Goal: Task Accomplishment & Management: Manage account settings

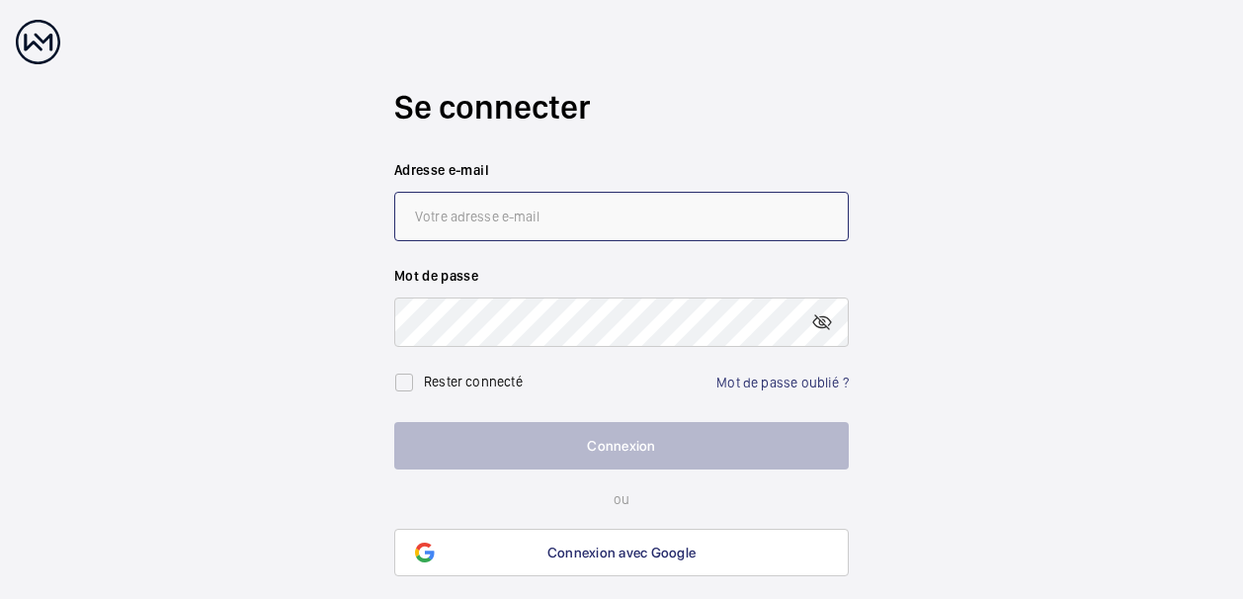
click at [508, 207] on input "email" at bounding box center [621, 216] width 454 height 49
type input "[PERSON_NAME][EMAIL_ADDRESS][DOMAIN_NAME]"
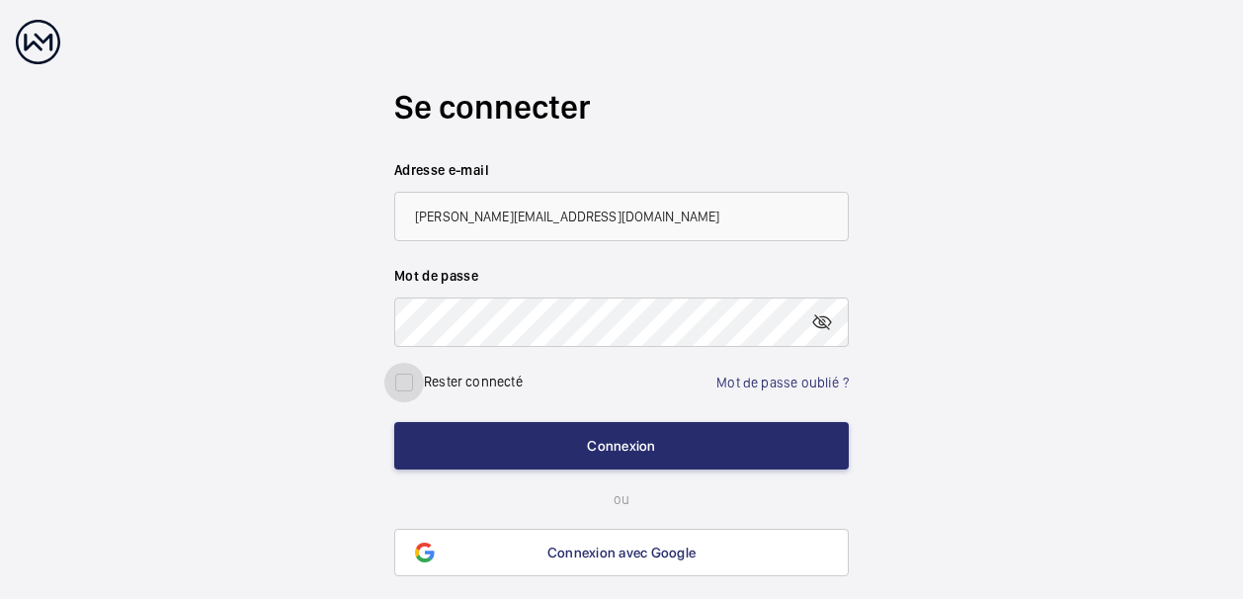
click at [408, 389] on input "checkbox" at bounding box center [404, 383] width 40 height 40
checkbox input "true"
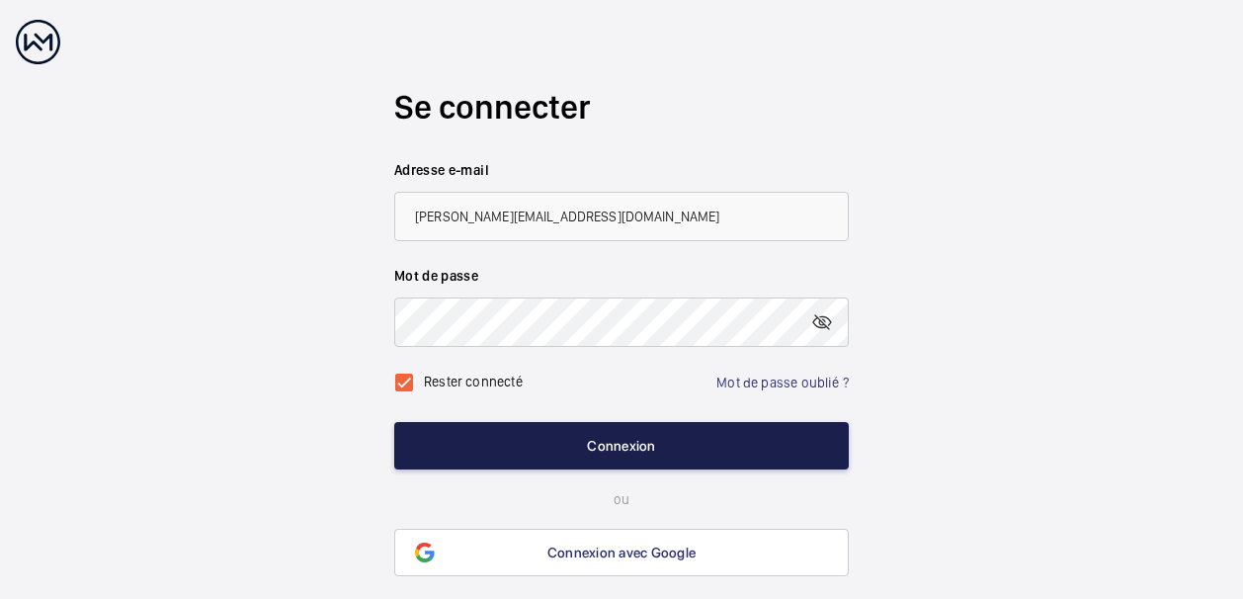
click at [592, 438] on button "Connexion" at bounding box center [621, 445] width 454 height 47
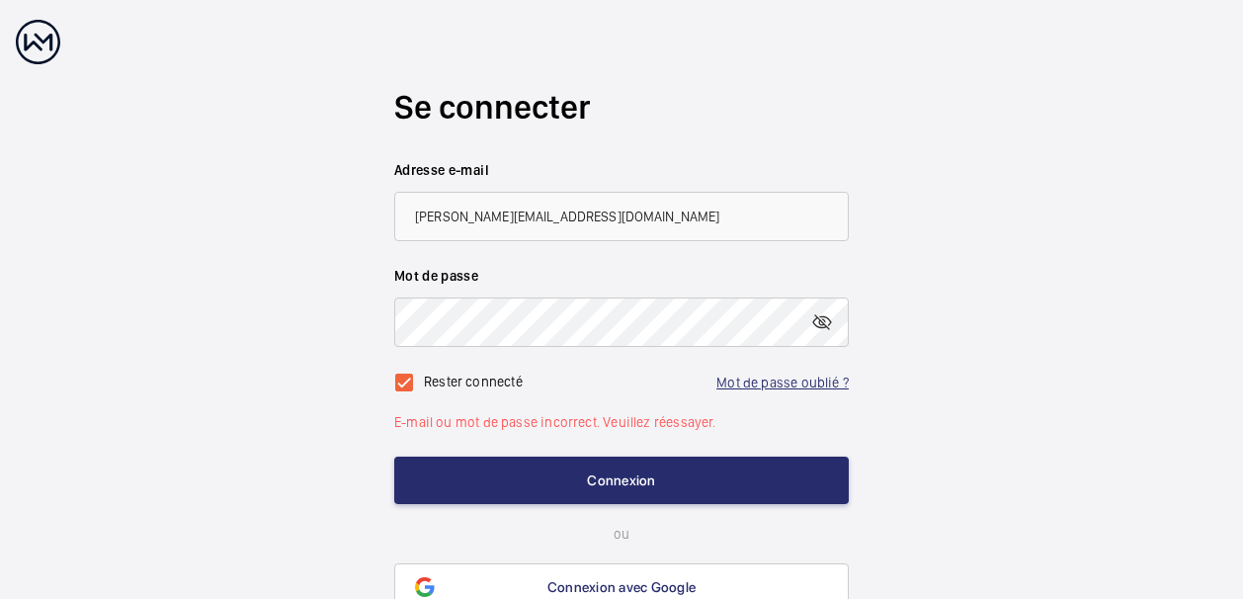
click at [759, 381] on link "Mot de passe oublié ?" at bounding box center [782, 382] width 132 height 16
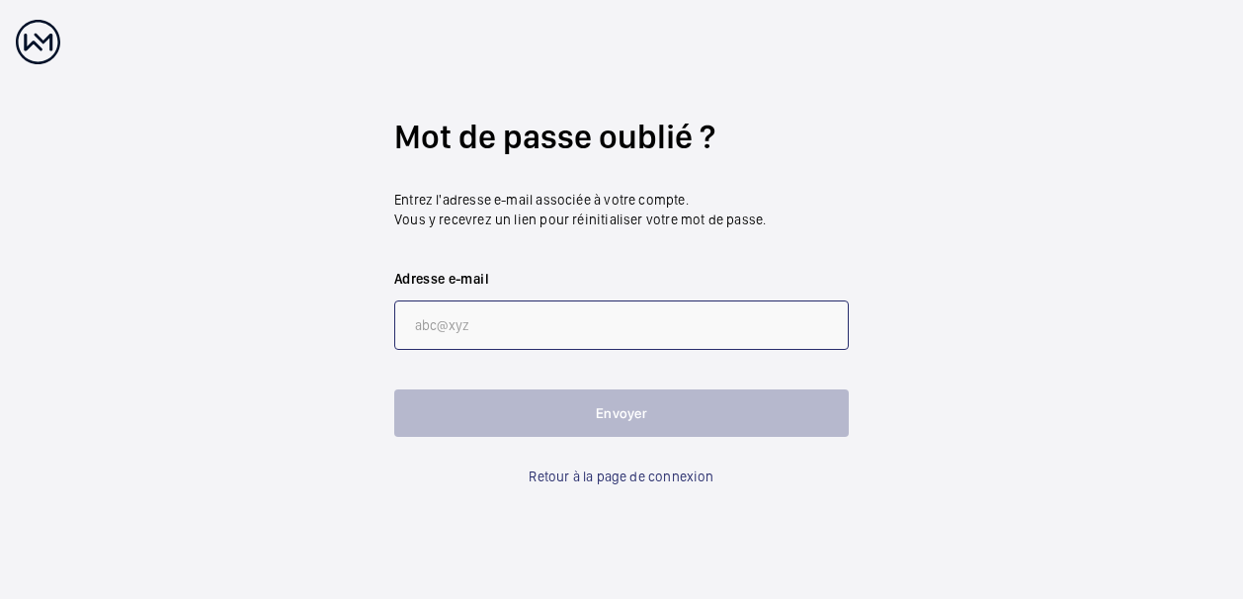
click at [605, 328] on input "email" at bounding box center [621, 324] width 454 height 49
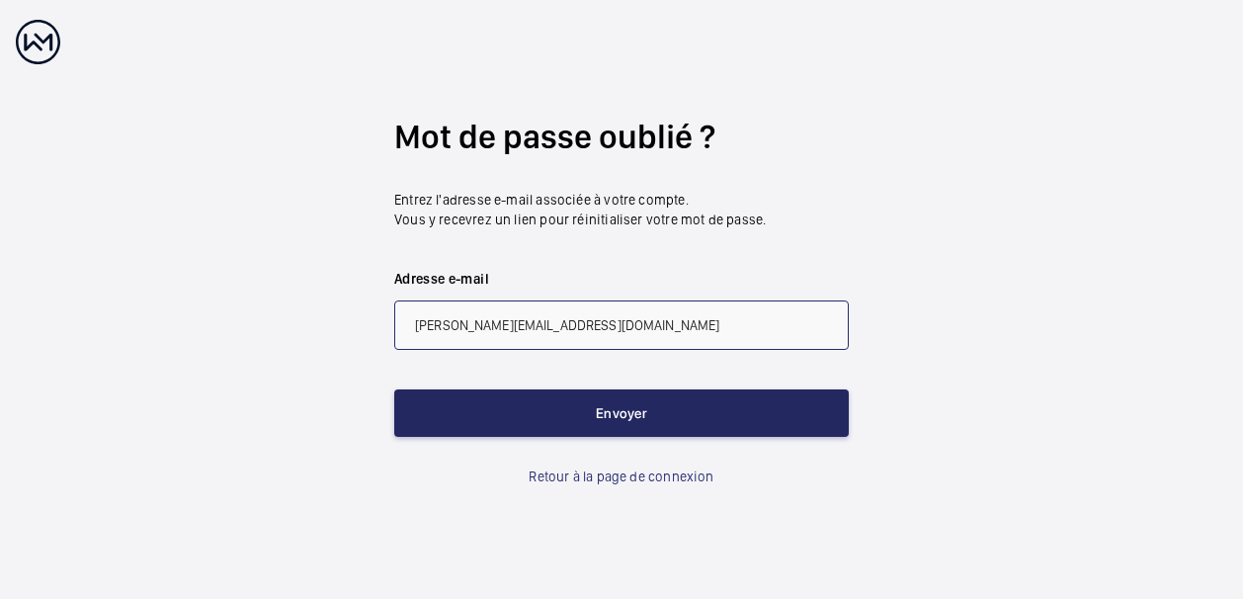
type input "[PERSON_NAME][EMAIL_ADDRESS][DOMAIN_NAME]"
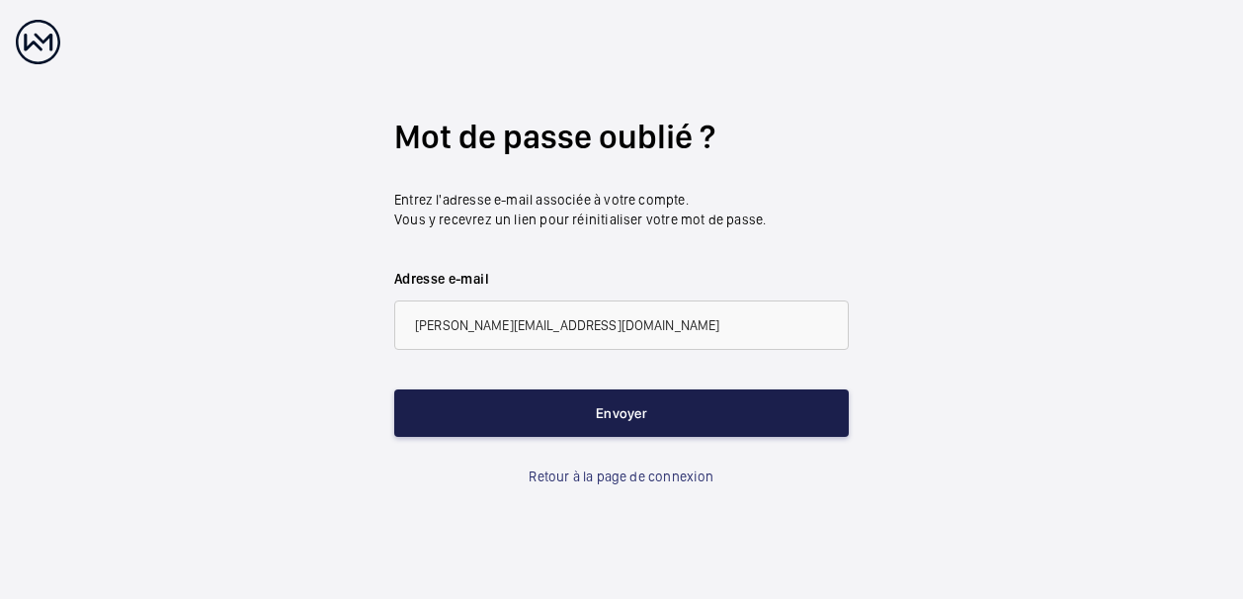
click at [610, 398] on button "Envoyer" at bounding box center [621, 412] width 454 height 47
